Goal: Transaction & Acquisition: Obtain resource

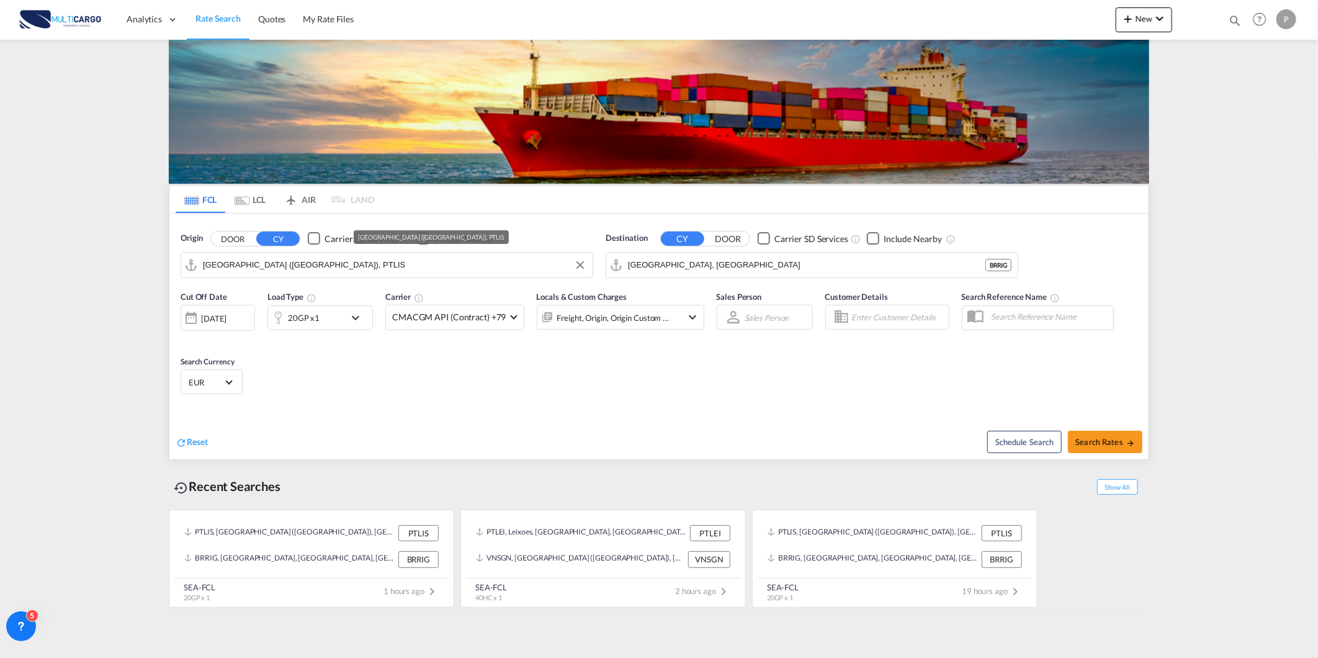
click at [277, 263] on input "[GEOGRAPHIC_DATA] ([GEOGRAPHIC_DATA]), PTLIS" at bounding box center [395, 265] width 384 height 19
click at [680, 263] on input "[GEOGRAPHIC_DATA], [GEOGRAPHIC_DATA]" at bounding box center [820, 265] width 384 height 19
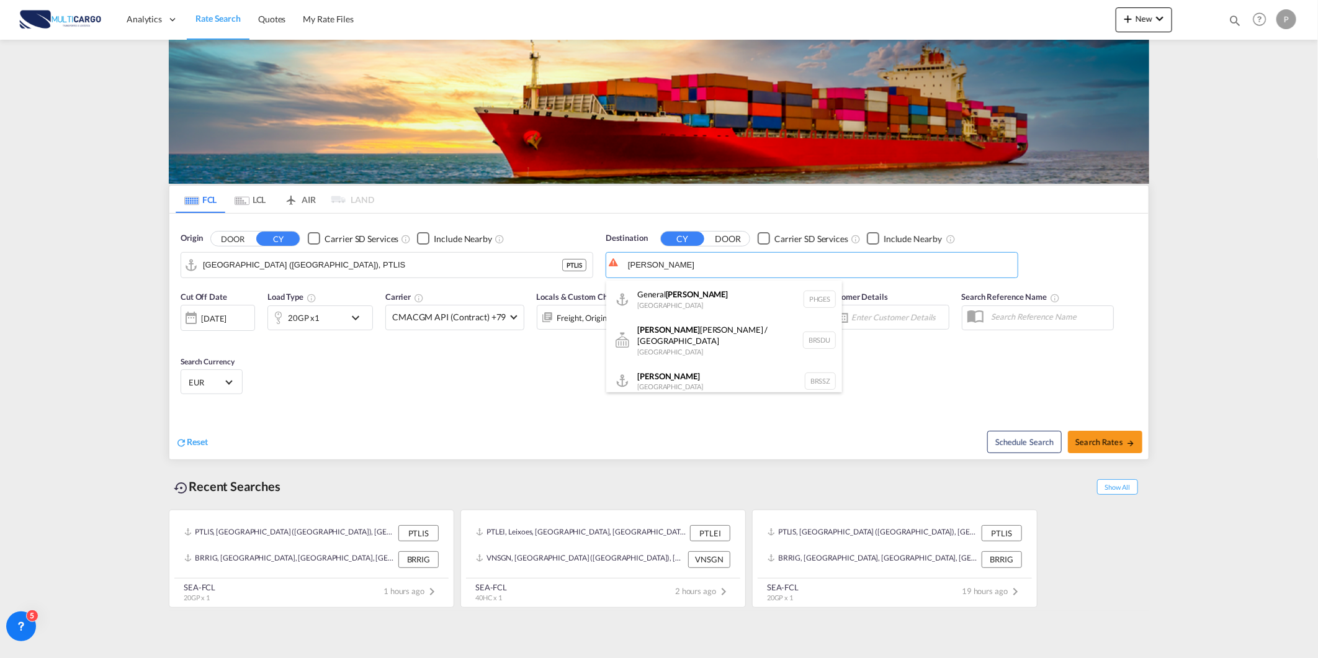
click at [667, 386] on div "[PERSON_NAME] [GEOGRAPHIC_DATA] BRSSZ" at bounding box center [724, 380] width 236 height 37
type input "[PERSON_NAME], BRSSZ"
click at [1078, 430] on div "Schedule Search Search Rates" at bounding box center [905, 436] width 487 height 48
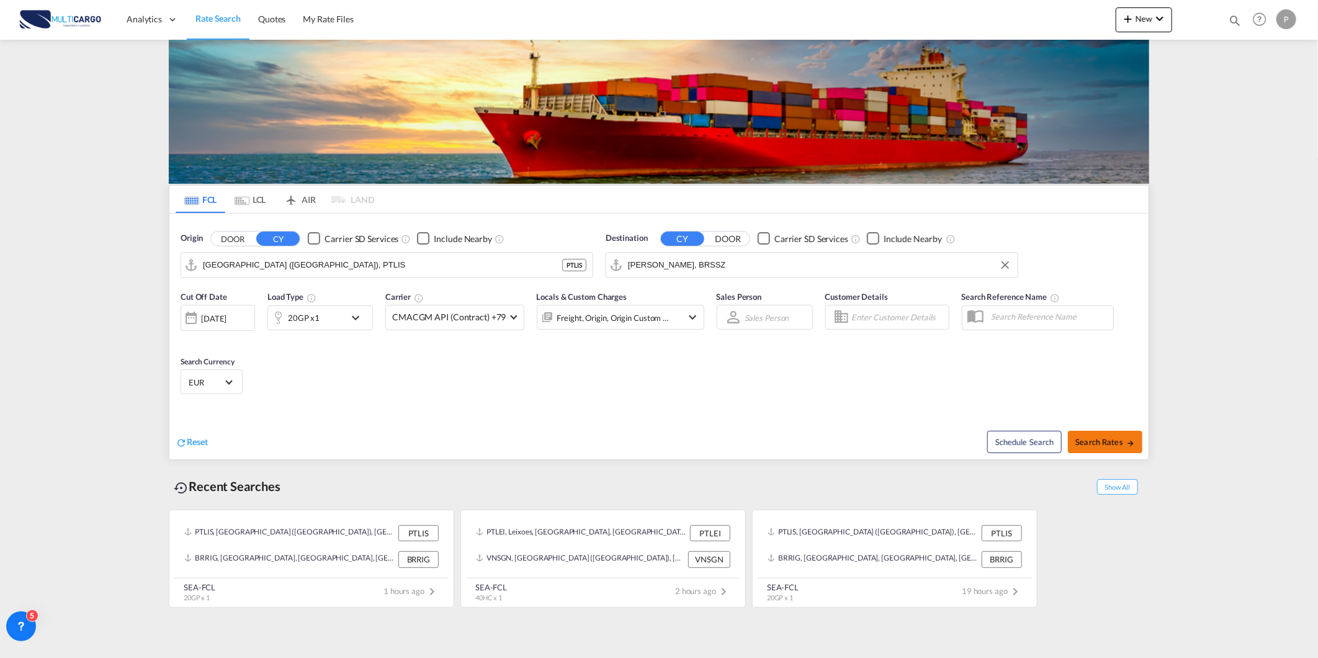
click at [1086, 435] on button "Search Rates" at bounding box center [1105, 442] width 74 height 22
type input "PTLIS to BRSSZ / [DATE]"
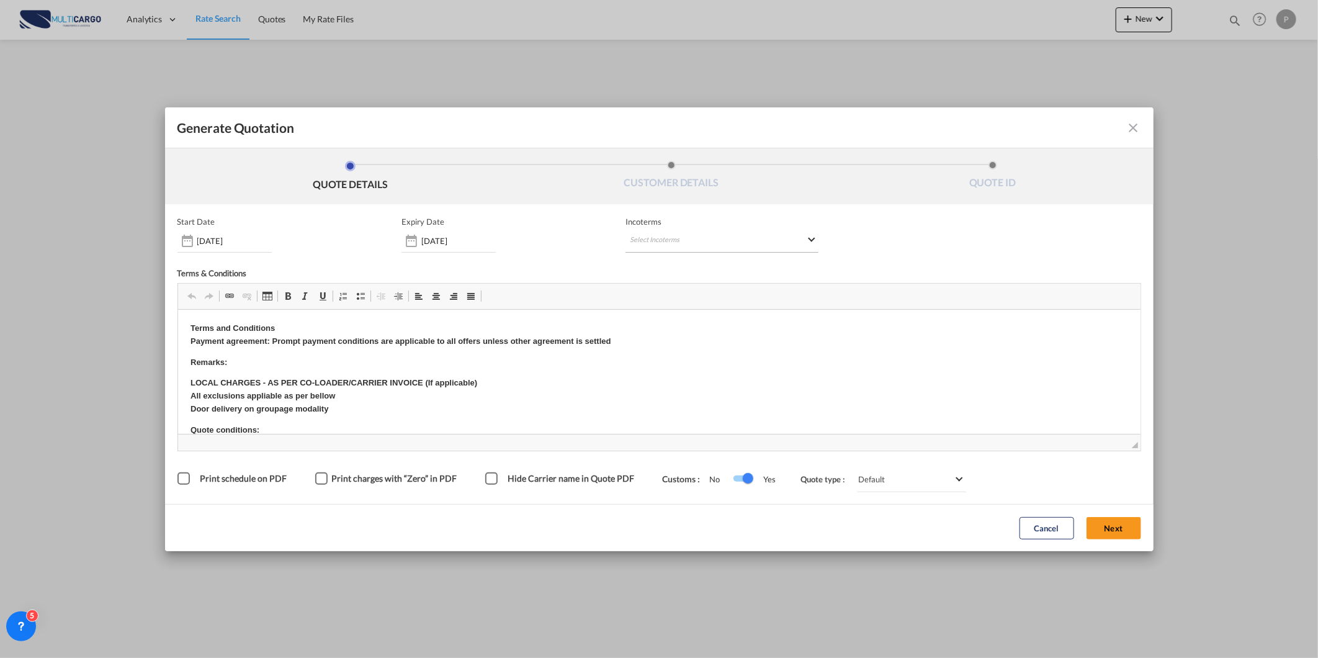
click at [729, 243] on md-select "Select Incoterms CIP - import Carriage and Insurance Paid to DAP - import Deliv…" at bounding box center [722, 241] width 193 height 22
click at [716, 264] on input "search" at bounding box center [690, 266] width 115 height 11
type input "exw"
click at [695, 295] on div "Ex Works" at bounding box center [695, 298] width 118 height 8
click at [1114, 518] on button "Next" at bounding box center [1114, 528] width 55 height 22
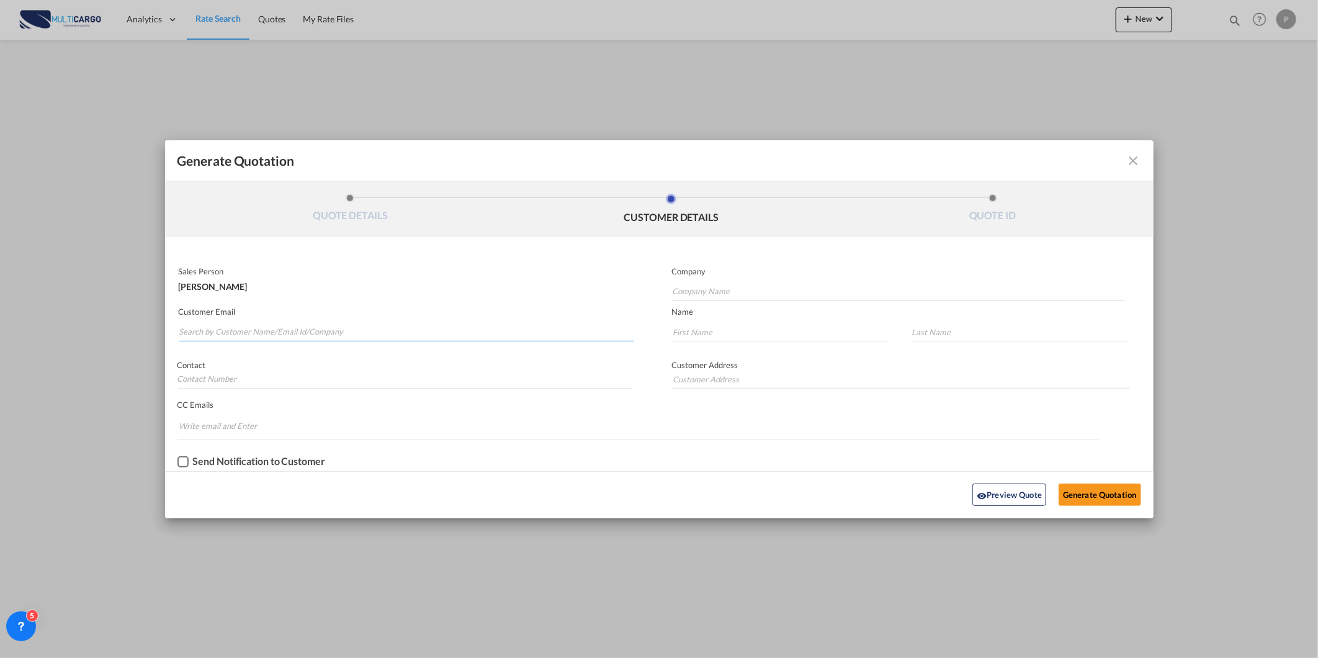
click at [423, 336] on input "Search by Customer Name/Email Id/Company" at bounding box center [407, 332] width 456 height 19
paste input "[PERSON_NAME][EMAIL_ADDRESS][PERSON_NAME][DOMAIN_NAME]"
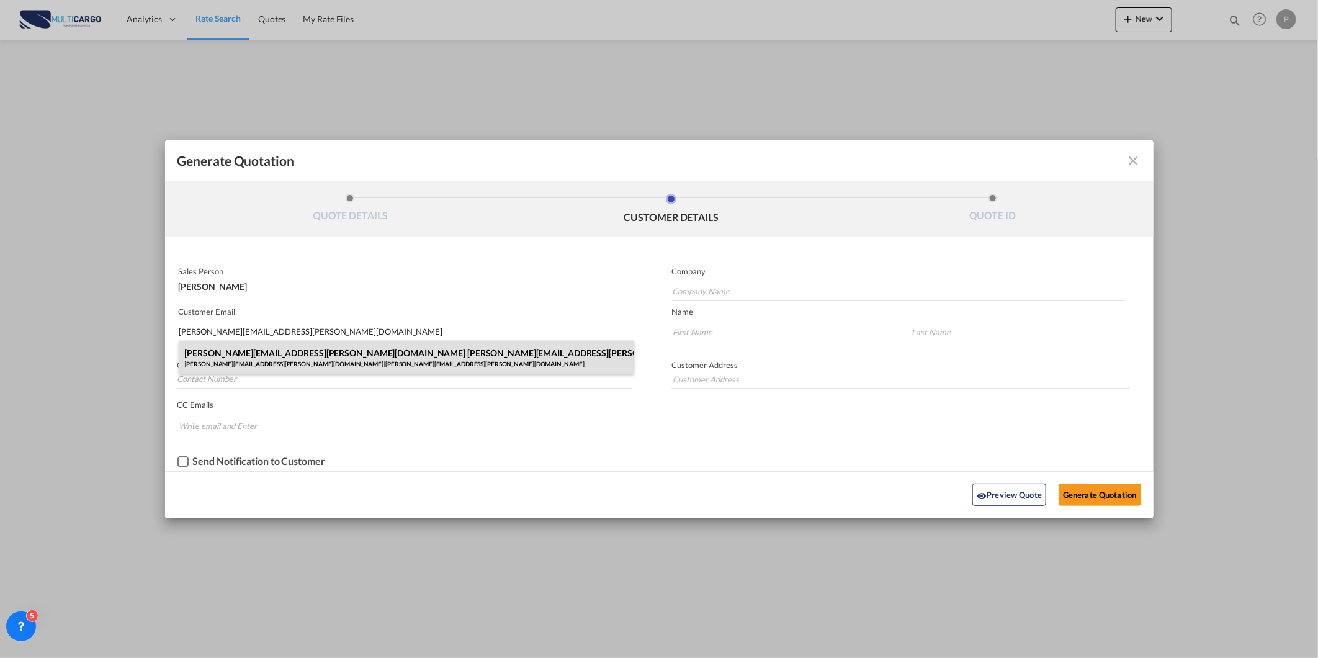
type input "[PERSON_NAME][EMAIL_ADDRESS][PERSON_NAME][DOMAIN_NAME]"
click at [410, 356] on div "[PERSON_NAME][EMAIL_ADDRESS][PERSON_NAME][DOMAIN_NAME] [PERSON_NAME][DOMAIN_NAM…" at bounding box center [407, 358] width 456 height 34
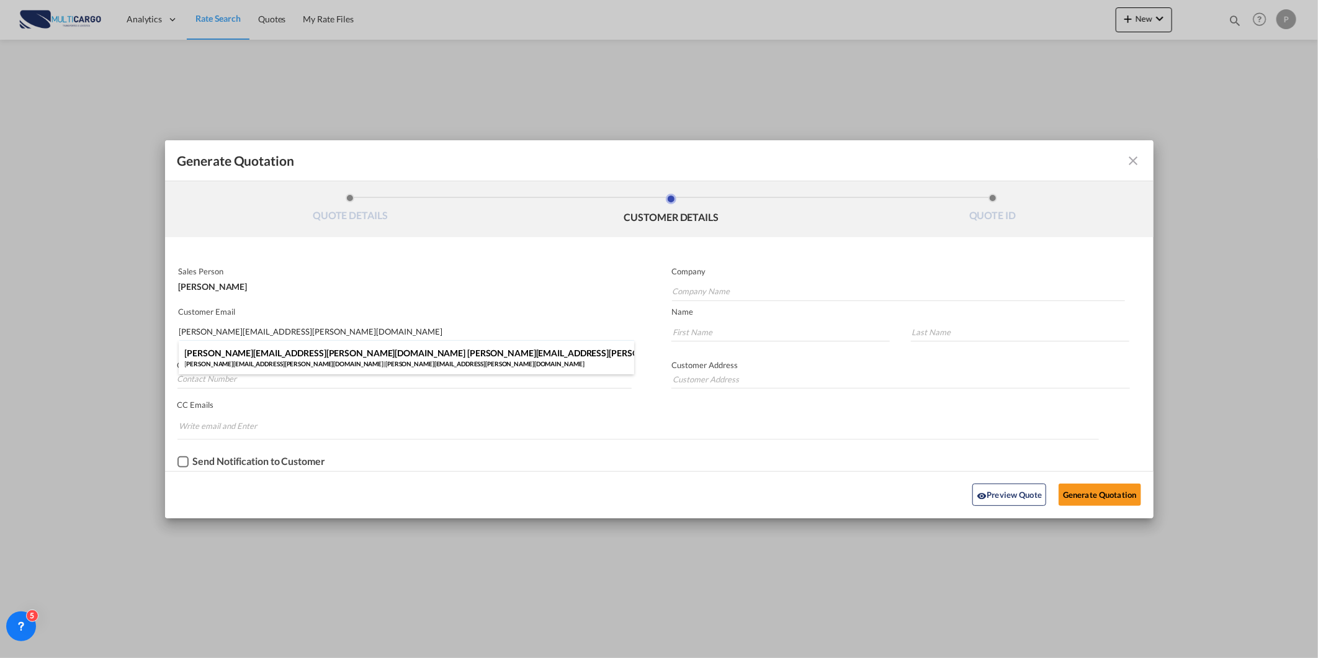
type input "[PERSON_NAME][EMAIL_ADDRESS][PERSON_NAME][DOMAIN_NAME]"
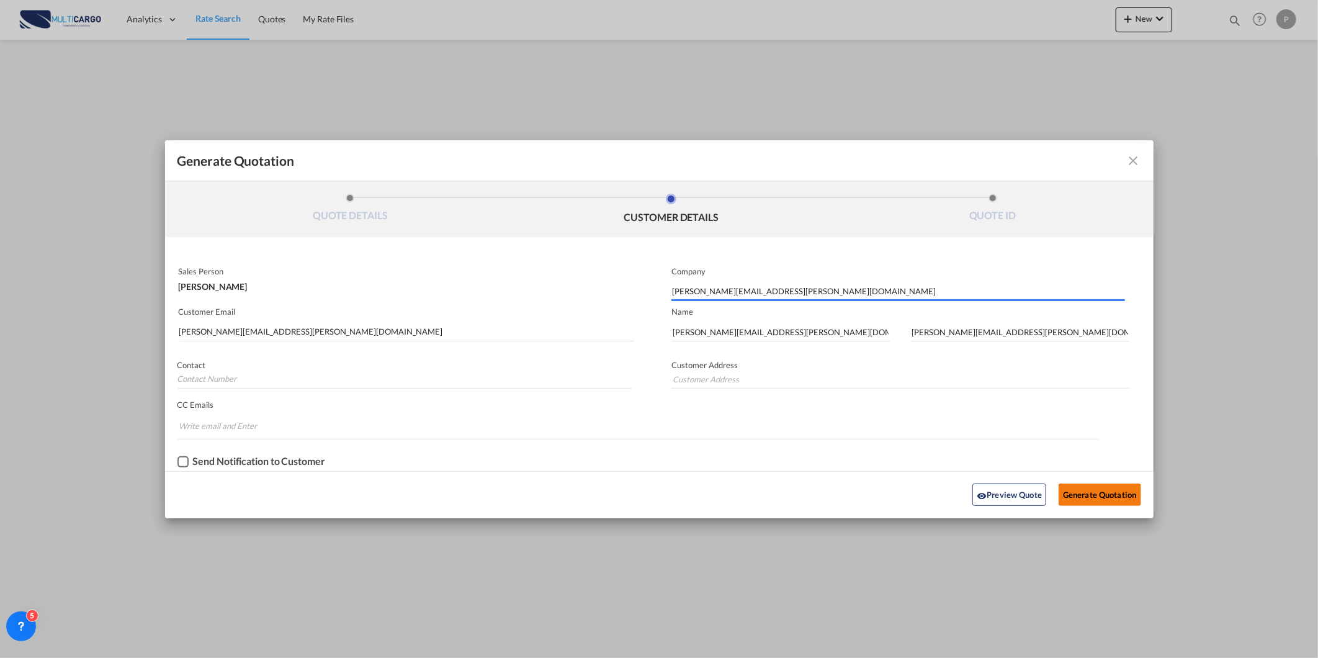
click at [1104, 489] on button "Generate Quotation" at bounding box center [1100, 495] width 82 height 22
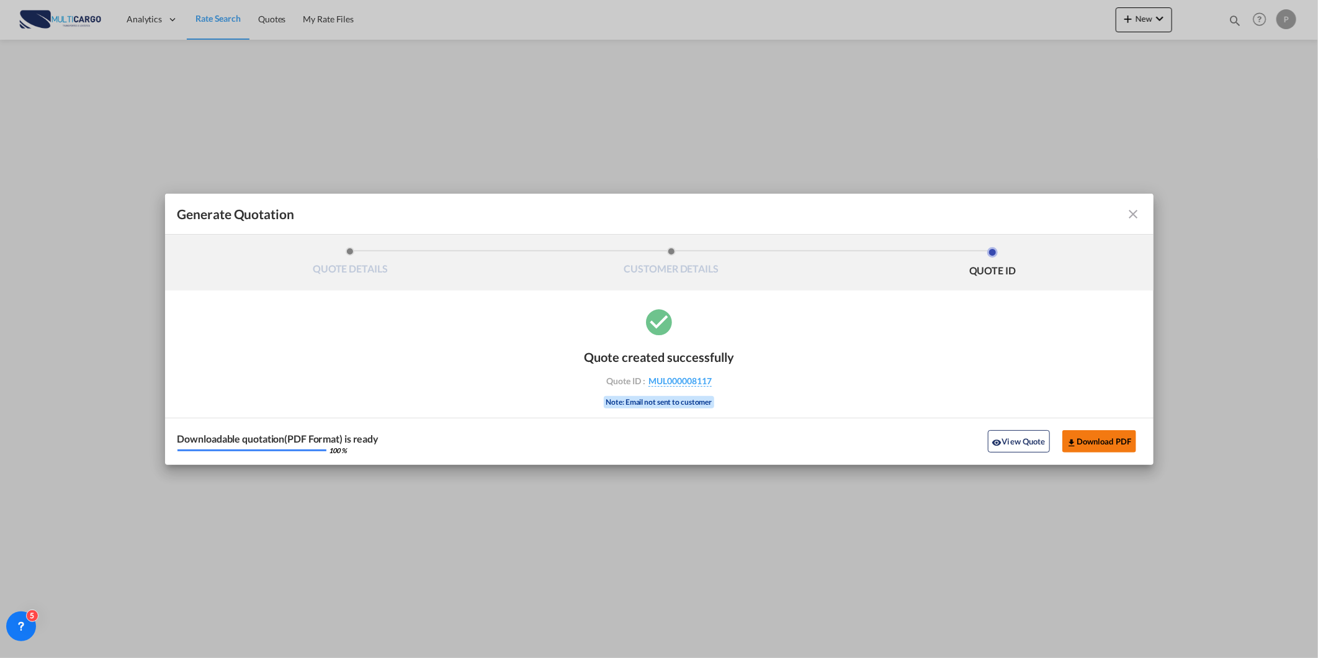
click at [1087, 439] on button "Download PDF" at bounding box center [1100, 441] width 74 height 22
click at [1135, 209] on md-icon "icon-close fg-AAA8AD cursor m-0" at bounding box center [1134, 214] width 15 height 15
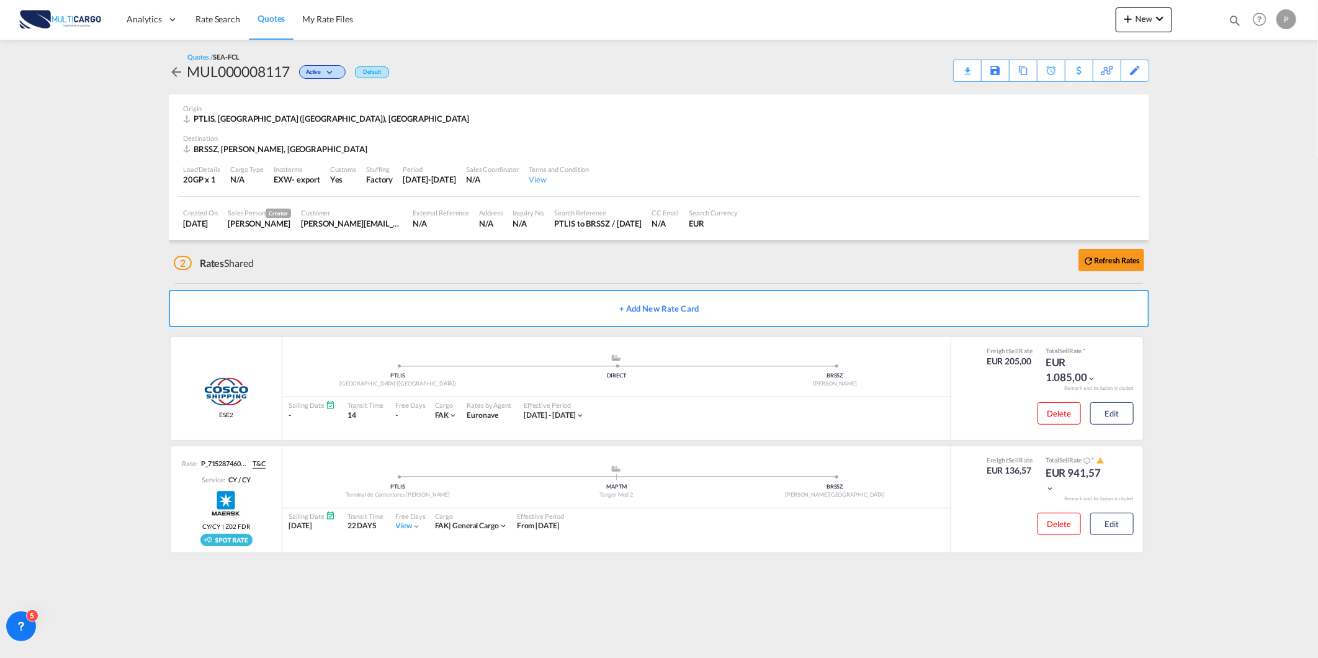
click at [1250, 289] on md-content "Analytics Reports Dashboard Rate Search Quotes My Rate Files New Rates Ratecard" at bounding box center [659, 329] width 1318 height 658
click at [1237, 19] on md-icon "icon-magnify" at bounding box center [1235, 21] width 14 height 14
drag, startPoint x: 1058, startPoint y: 22, endPoint x: 1052, endPoint y: 34, distance: 12.8
click at [1056, 25] on select "Quotes" at bounding box center [1037, 20] width 59 height 22
select select "Quotes"
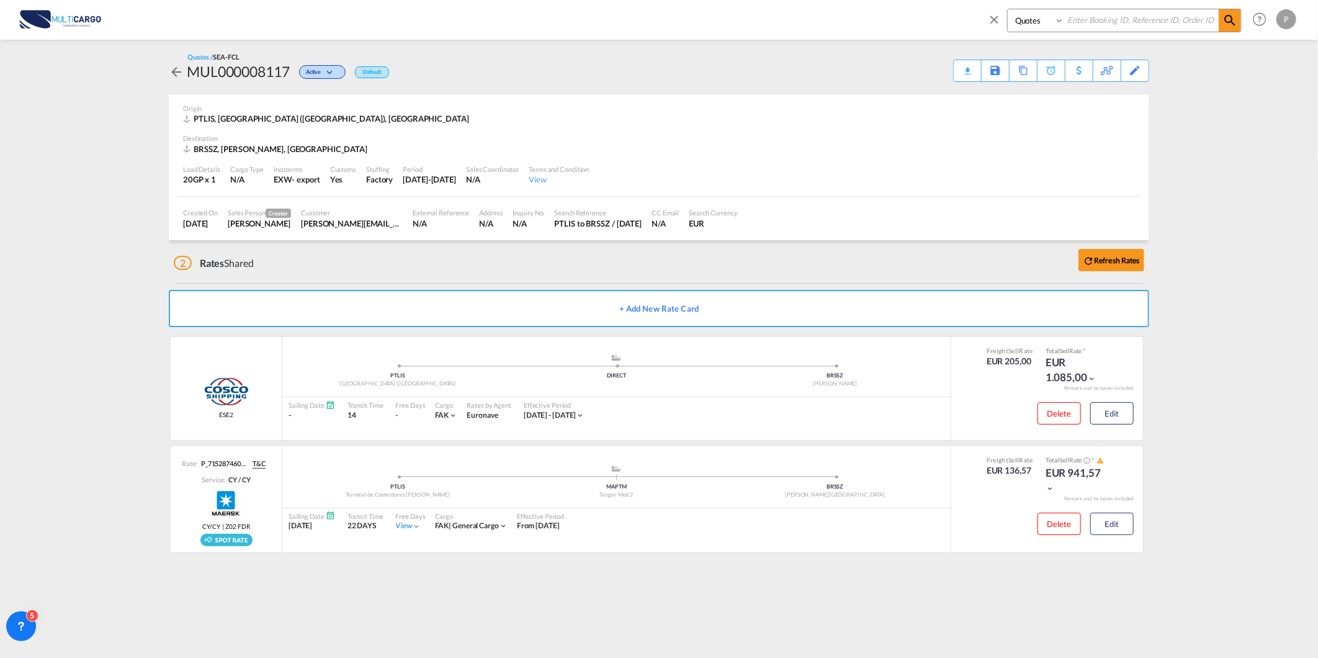
click at [1008, 9] on select "Quotes" at bounding box center [1037, 20] width 59 height 22
click at [1074, 22] on input at bounding box center [1142, 20] width 155 height 22
type input "8040"
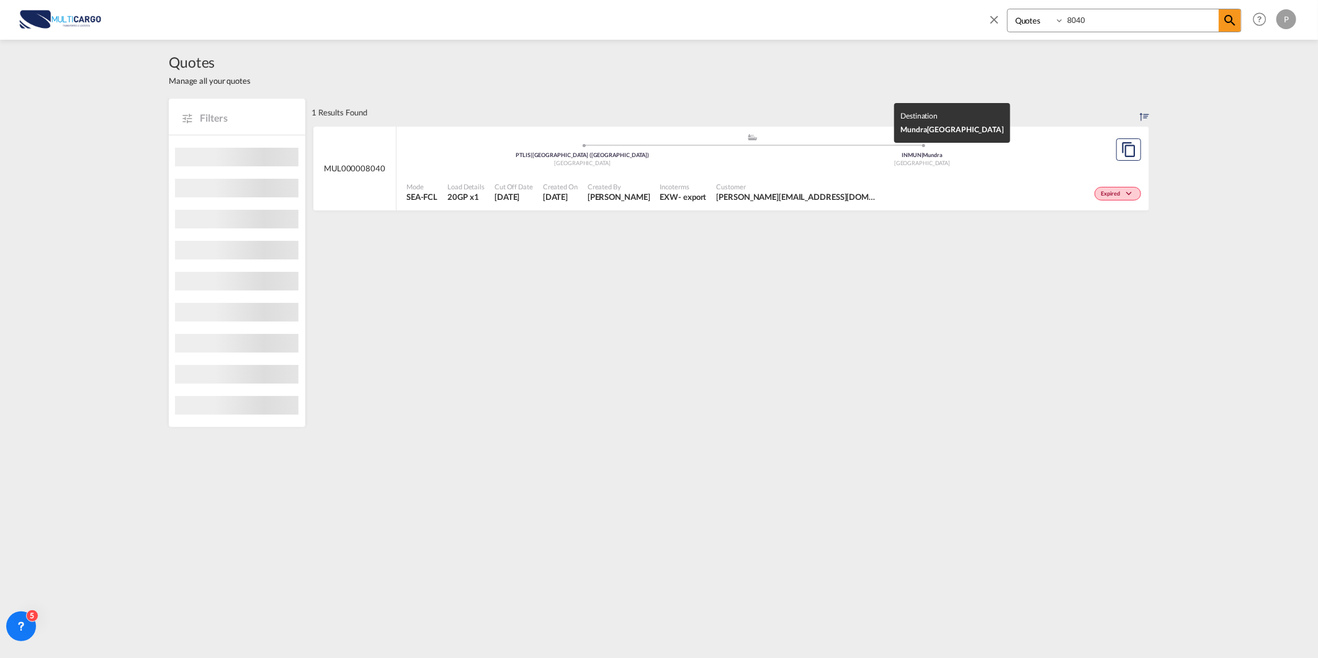
click at [936, 160] on div "[GEOGRAPHIC_DATA]" at bounding box center [923, 164] width 340 height 8
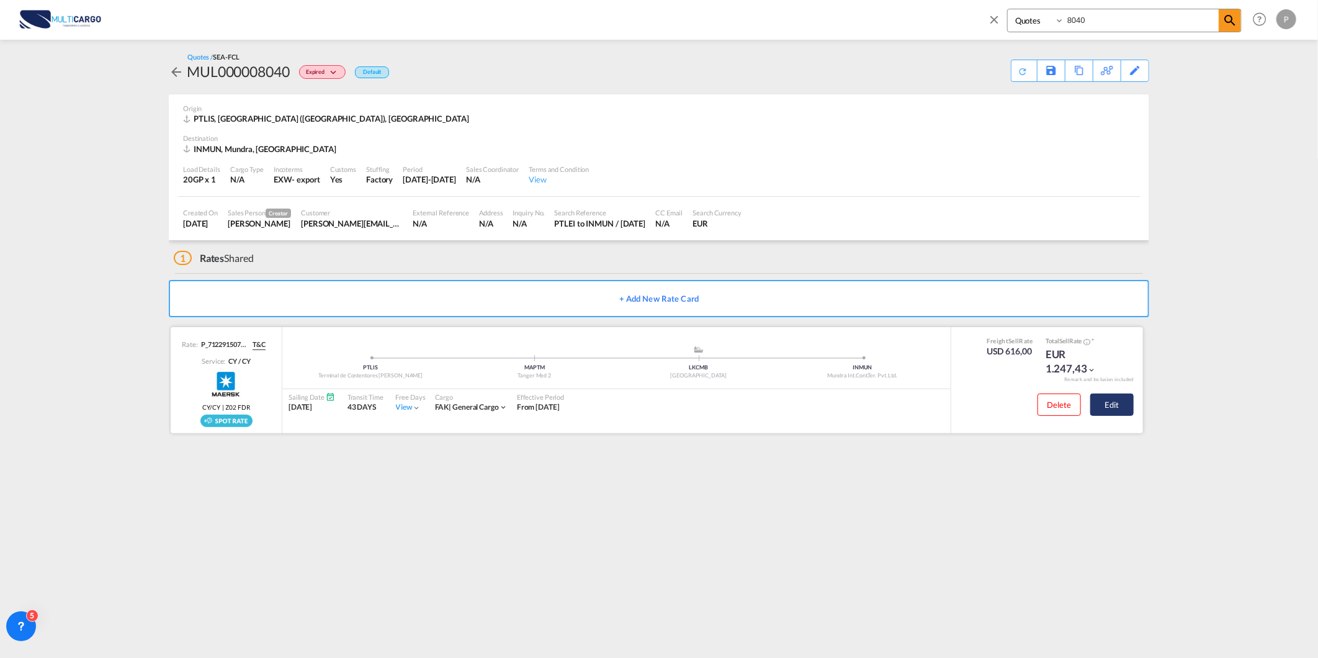
click at [1114, 407] on button "Edit" at bounding box center [1112, 405] width 43 height 22
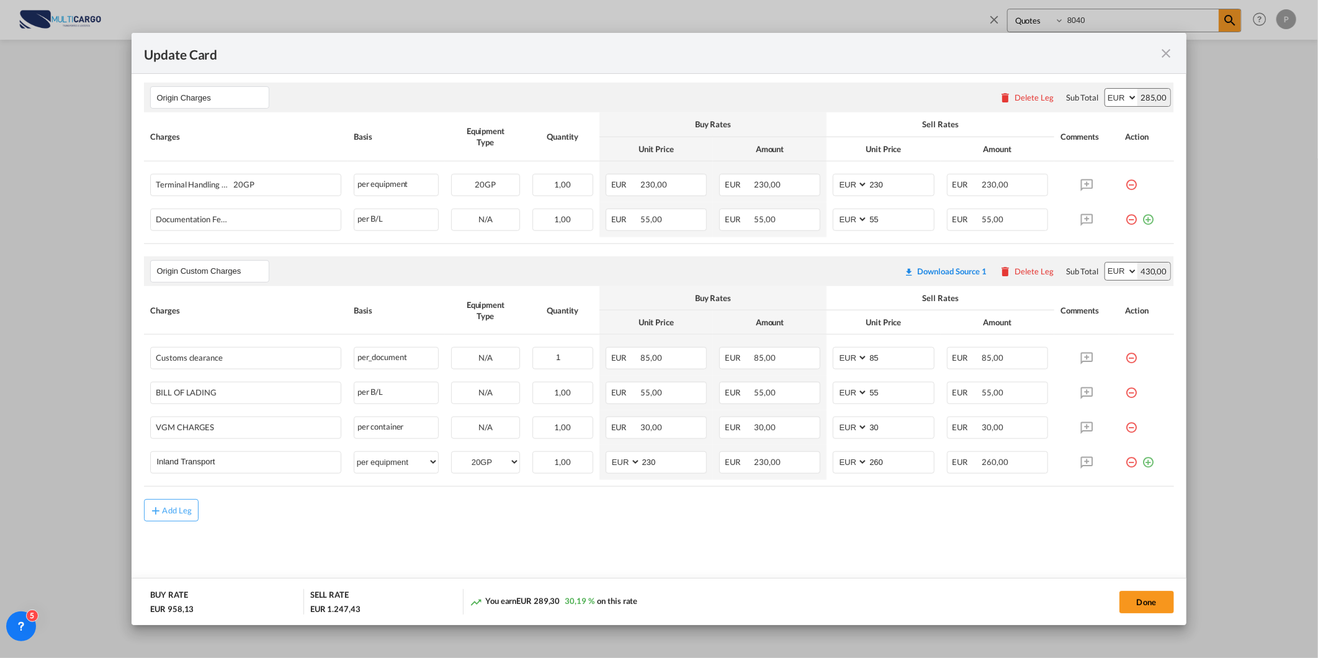
scroll to position [497, 0]
click at [1172, 57] on md-icon "icon-close fg-AAA8AD m-0 pointer" at bounding box center [1167, 53] width 15 height 15
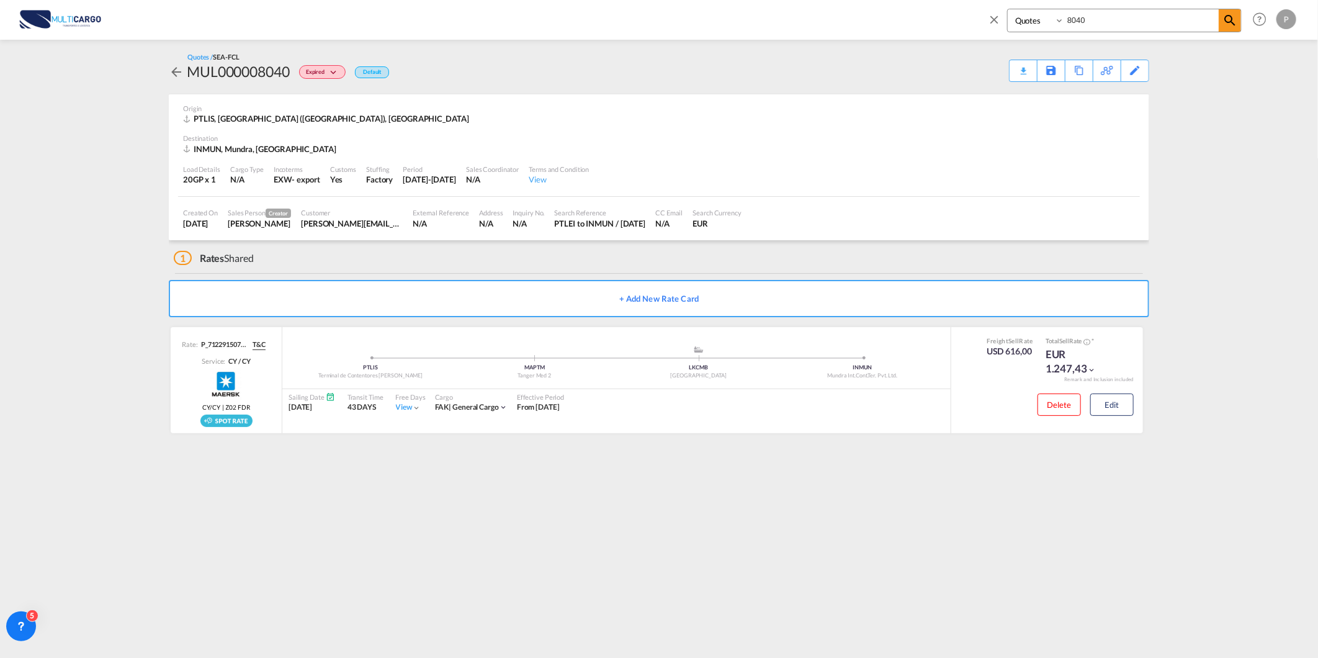
click at [1003, 16] on span at bounding box center [998, 24] width 20 height 30
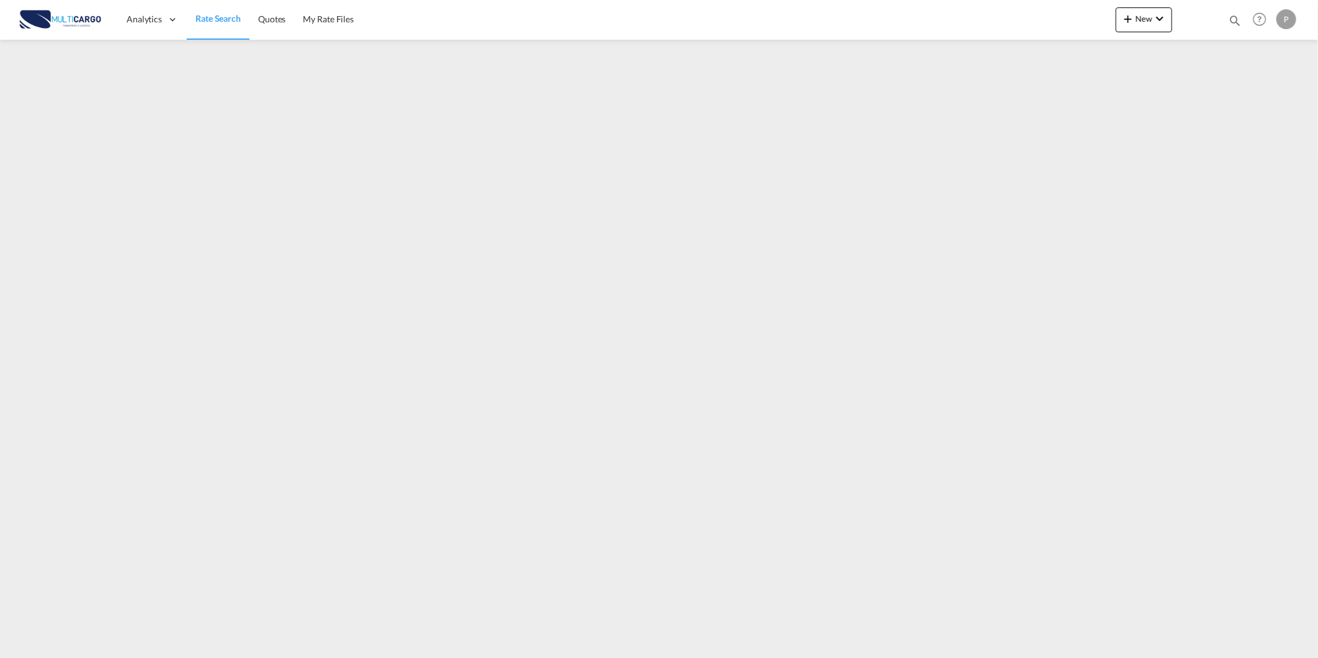
click at [1238, 25] on md-icon "icon-magnify" at bounding box center [1235, 21] width 14 height 14
drag, startPoint x: 1025, startPoint y: 21, endPoint x: 1027, endPoint y: 32, distance: 11.2
click at [1025, 21] on select "Quotes" at bounding box center [1037, 20] width 59 height 22
select select "Quotes"
click at [1008, 9] on select "Quotes" at bounding box center [1037, 20] width 59 height 22
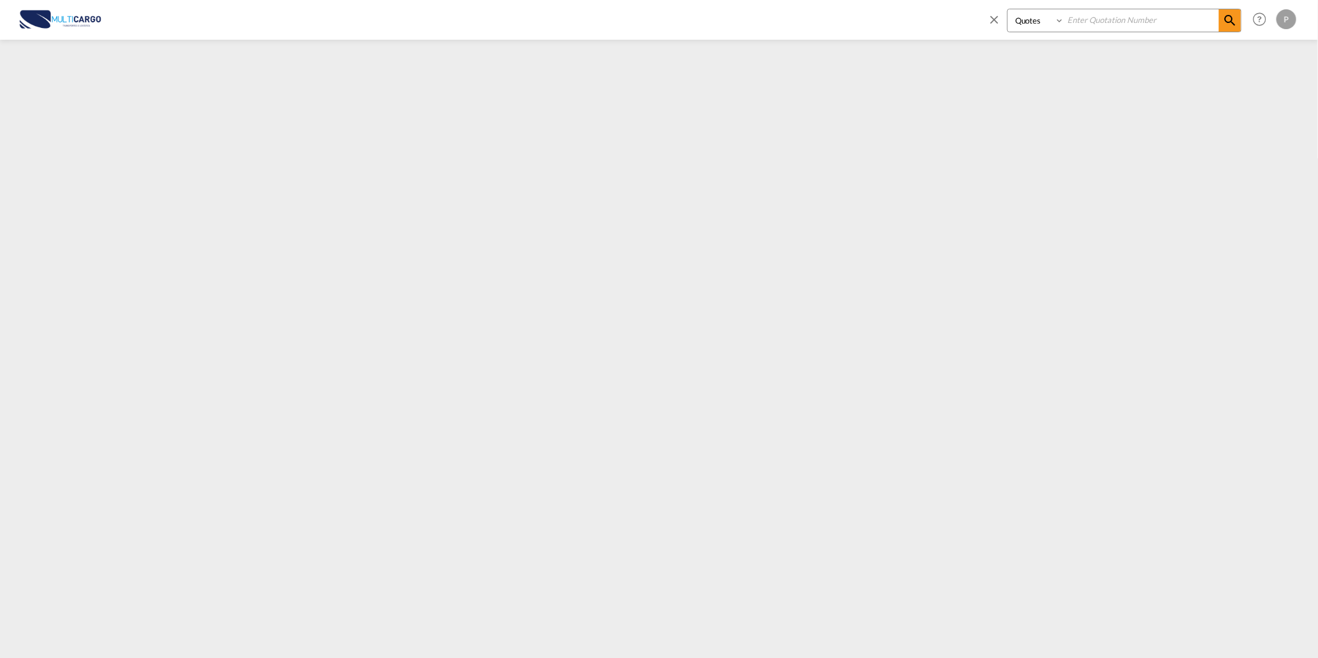
click at [1094, 22] on input at bounding box center [1142, 20] width 155 height 22
type input "8110"
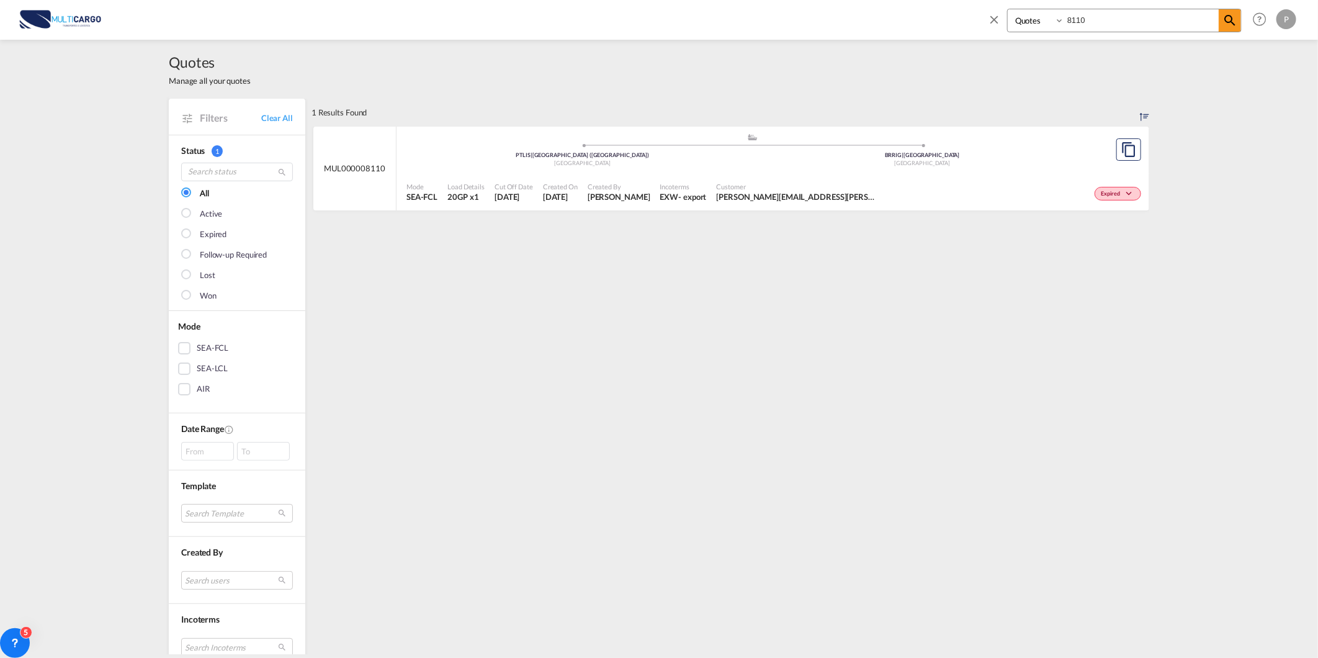
click at [711, 165] on div "[GEOGRAPHIC_DATA]" at bounding box center [583, 164] width 340 height 8
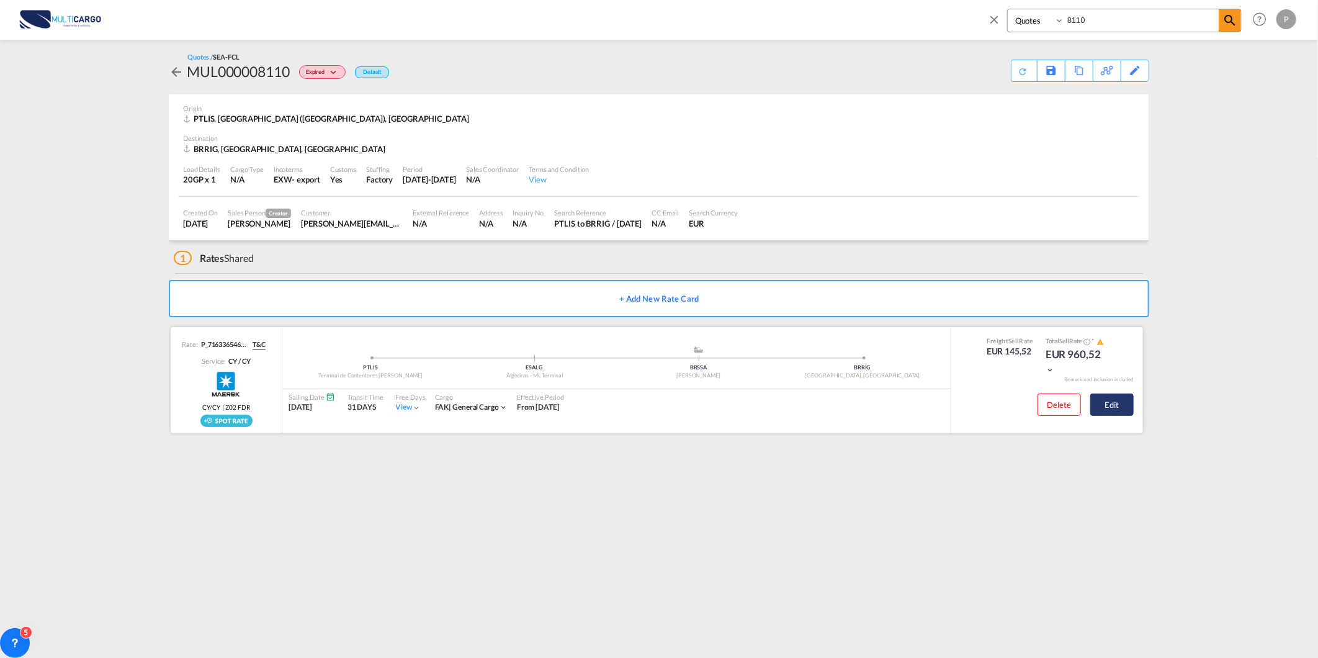
click at [1107, 408] on button "Edit" at bounding box center [1112, 405] width 43 height 22
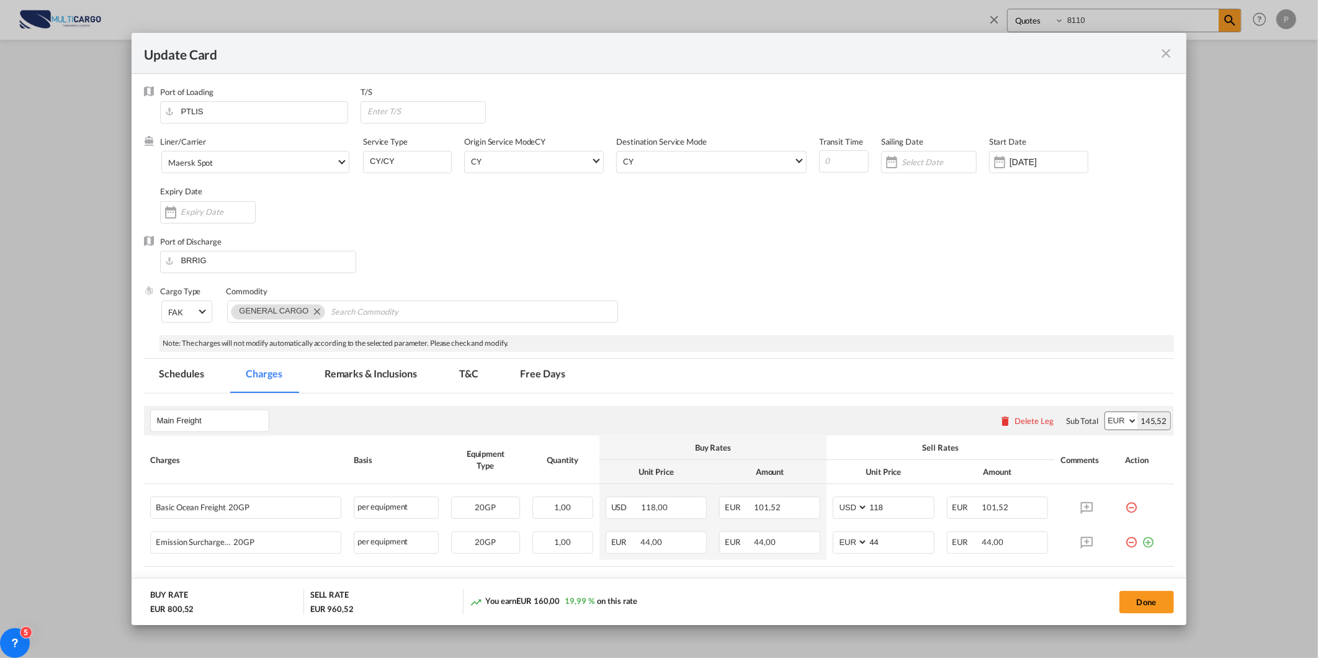
select select "per equipment"
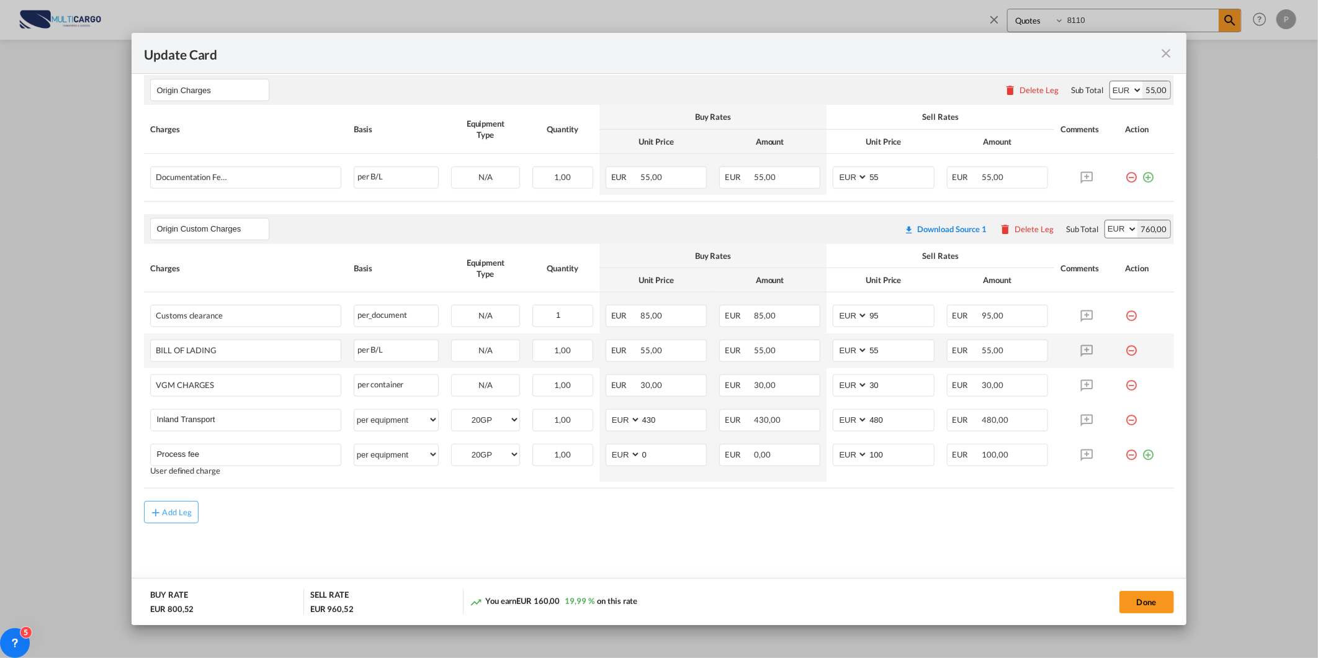
scroll to position [505, 0]
